Goal: Transaction & Acquisition: Purchase product/service

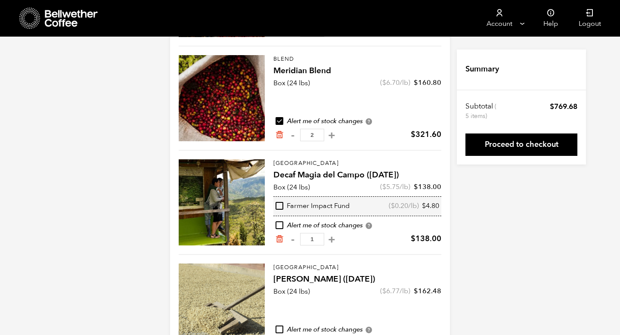
scroll to position [222, 0]
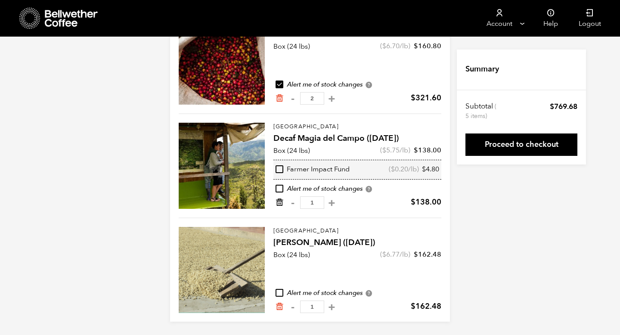
click at [278, 203] on icon "Remove from cart" at bounding box center [279, 202] width 9 height 9
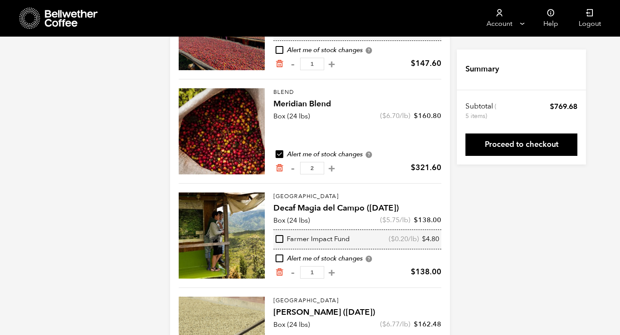
scroll to position [153, 0]
click at [280, 272] on icon "Remove from cart" at bounding box center [279, 271] width 9 height 9
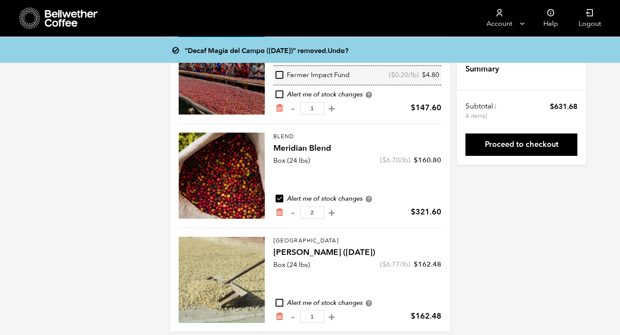
scroll to position [118, 0]
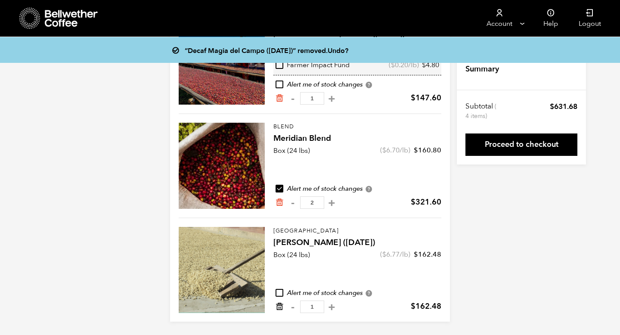
click at [280, 307] on icon "Remove from cart" at bounding box center [279, 306] width 9 height 9
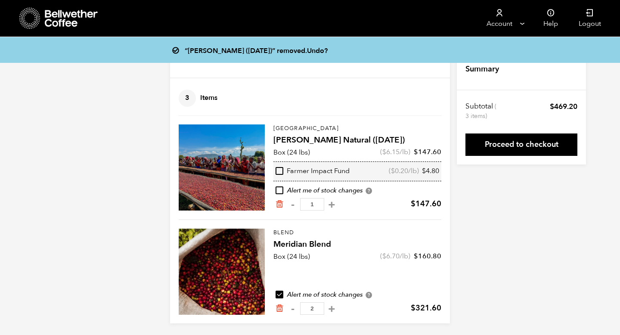
scroll to position [14, 0]
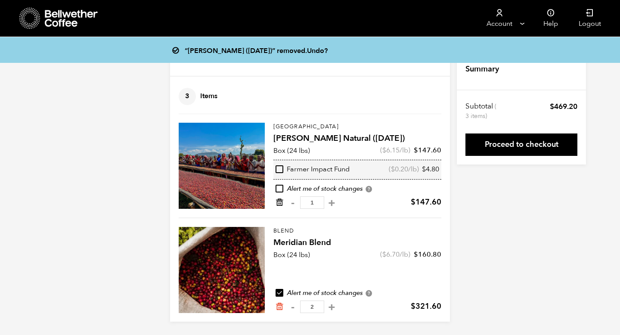
click at [280, 202] on icon "Remove from cart" at bounding box center [279, 202] width 9 height 9
